Goal: Information Seeking & Learning: Learn about a topic

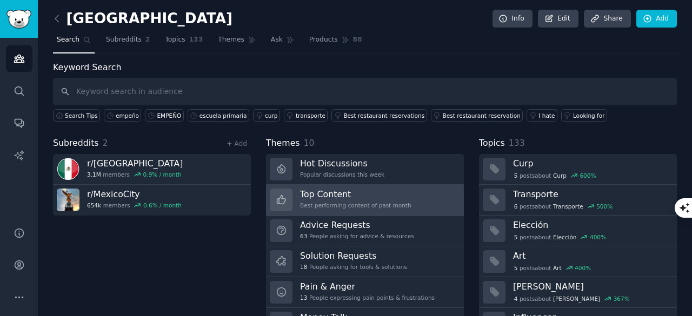
scroll to position [54, 0]
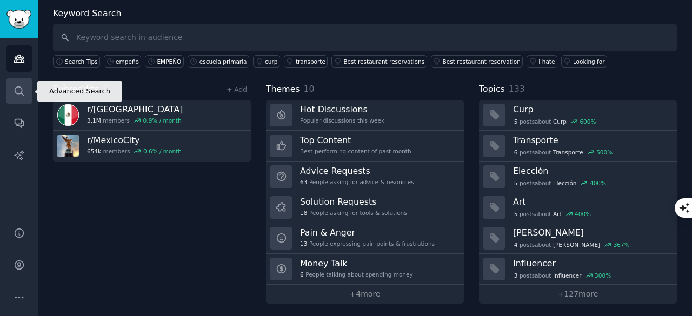
click at [18, 83] on link "Search" at bounding box center [19, 91] width 27 height 27
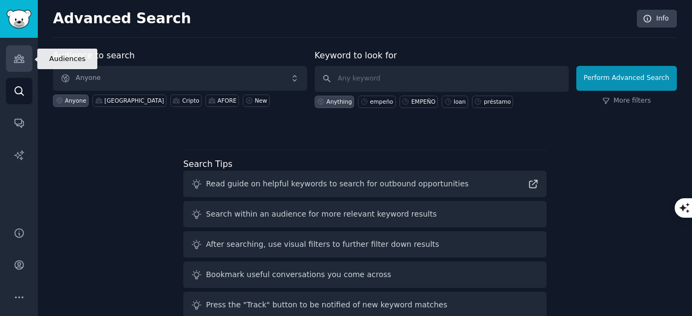
click at [28, 64] on link "Audiences" at bounding box center [19, 58] width 27 height 27
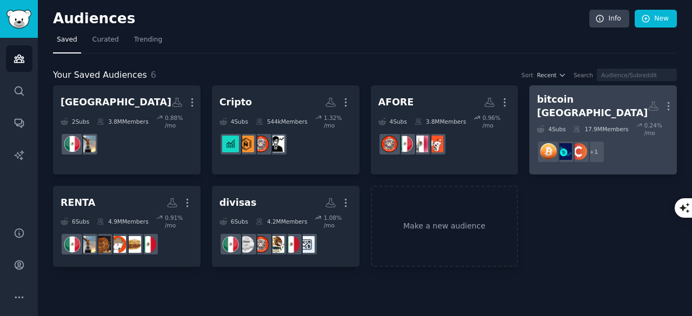
click at [585, 98] on div "bitcoin [GEOGRAPHIC_DATA]" at bounding box center [592, 106] width 111 height 27
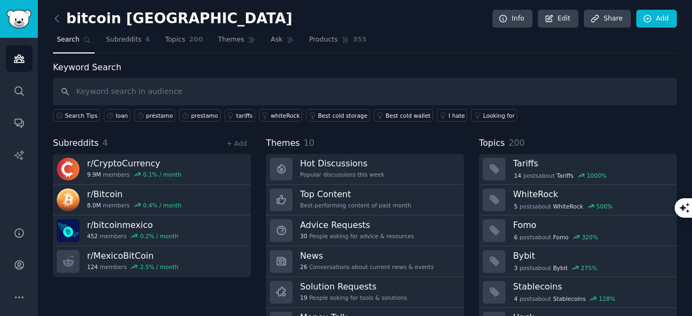
click at [347, 84] on input "text" at bounding box center [365, 92] width 624 height 28
type input "loan"
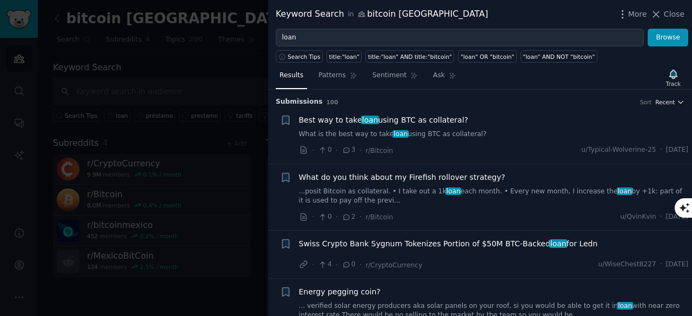
click at [672, 99] on span "Recent" at bounding box center [665, 102] width 19 height 8
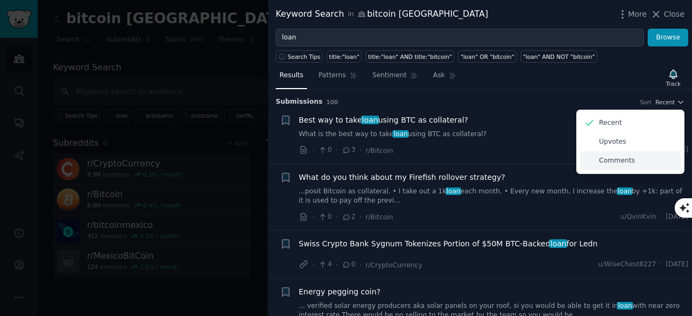
click at [626, 163] on p "Comments" at bounding box center [617, 161] width 36 height 10
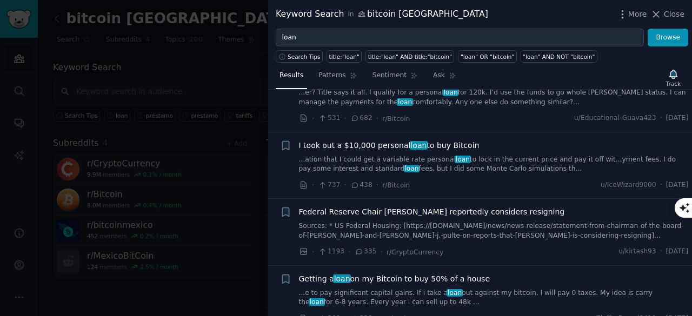
scroll to position [162, 0]
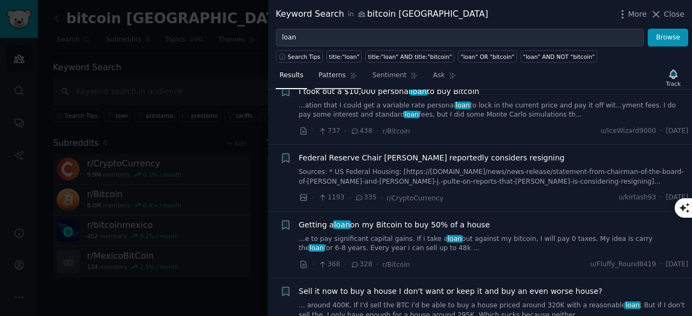
click at [334, 77] on span "Patterns" at bounding box center [332, 76] width 27 height 10
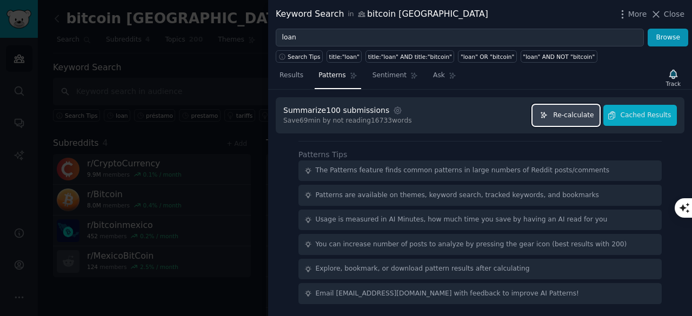
click at [573, 114] on span "Re-calculate" at bounding box center [573, 116] width 41 height 10
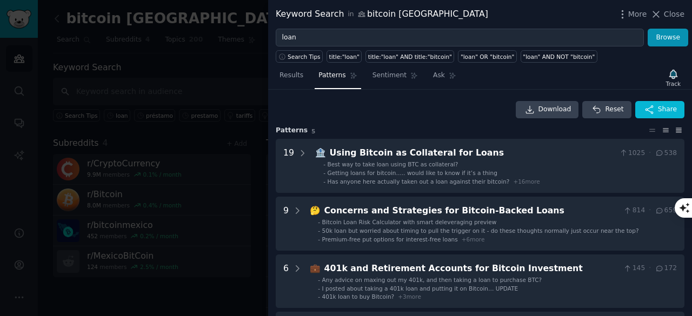
click at [674, 131] on icon at bounding box center [679, 131] width 11 height 8
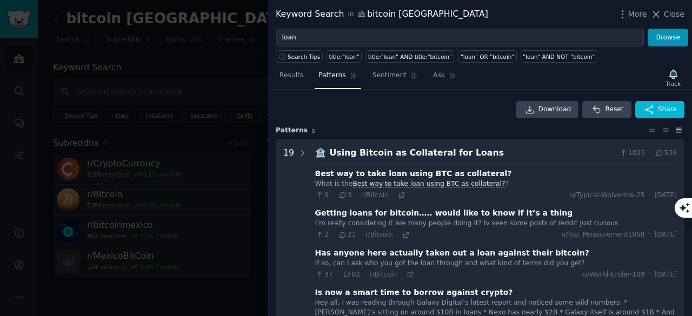
click at [674, 131] on icon at bounding box center [679, 131] width 11 height 8
click at [662, 130] on icon at bounding box center [666, 131] width 11 height 8
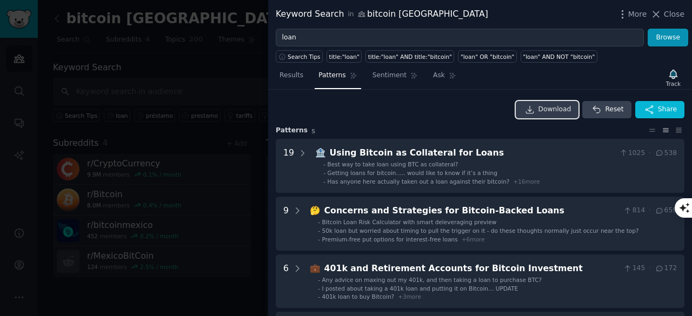
click at [557, 112] on span "Download" at bounding box center [555, 110] width 33 height 10
click at [392, 78] on span "Sentiment" at bounding box center [390, 76] width 34 height 10
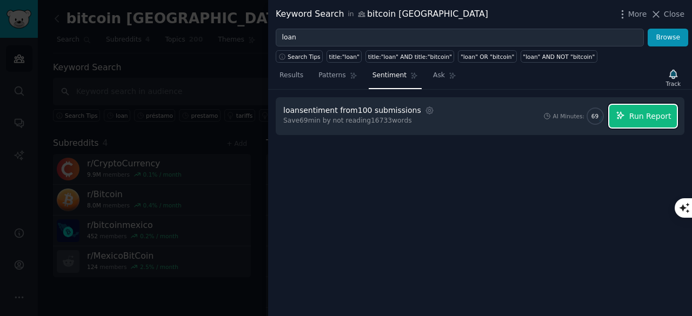
click at [652, 121] on span "Run Report" at bounding box center [651, 116] width 42 height 11
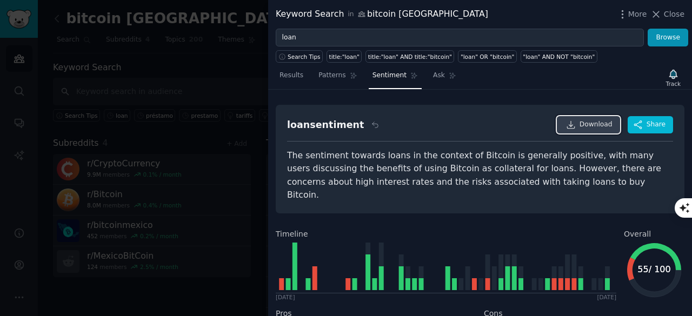
click at [602, 128] on span "Download" at bounding box center [596, 125] width 33 height 10
click at [433, 77] on span "Ask" at bounding box center [439, 76] width 12 height 10
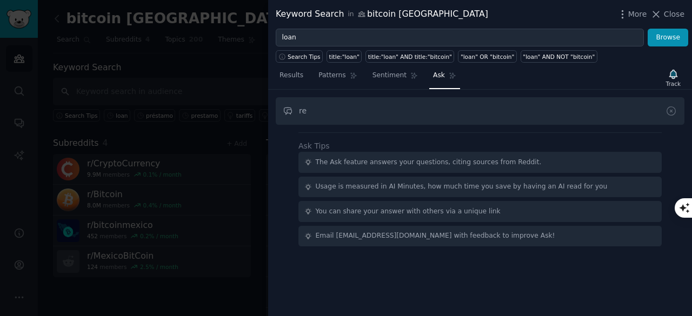
type input "r"
type input "why people ask or take a cripto based loan"
